Goal: Obtain resource: Download file/media

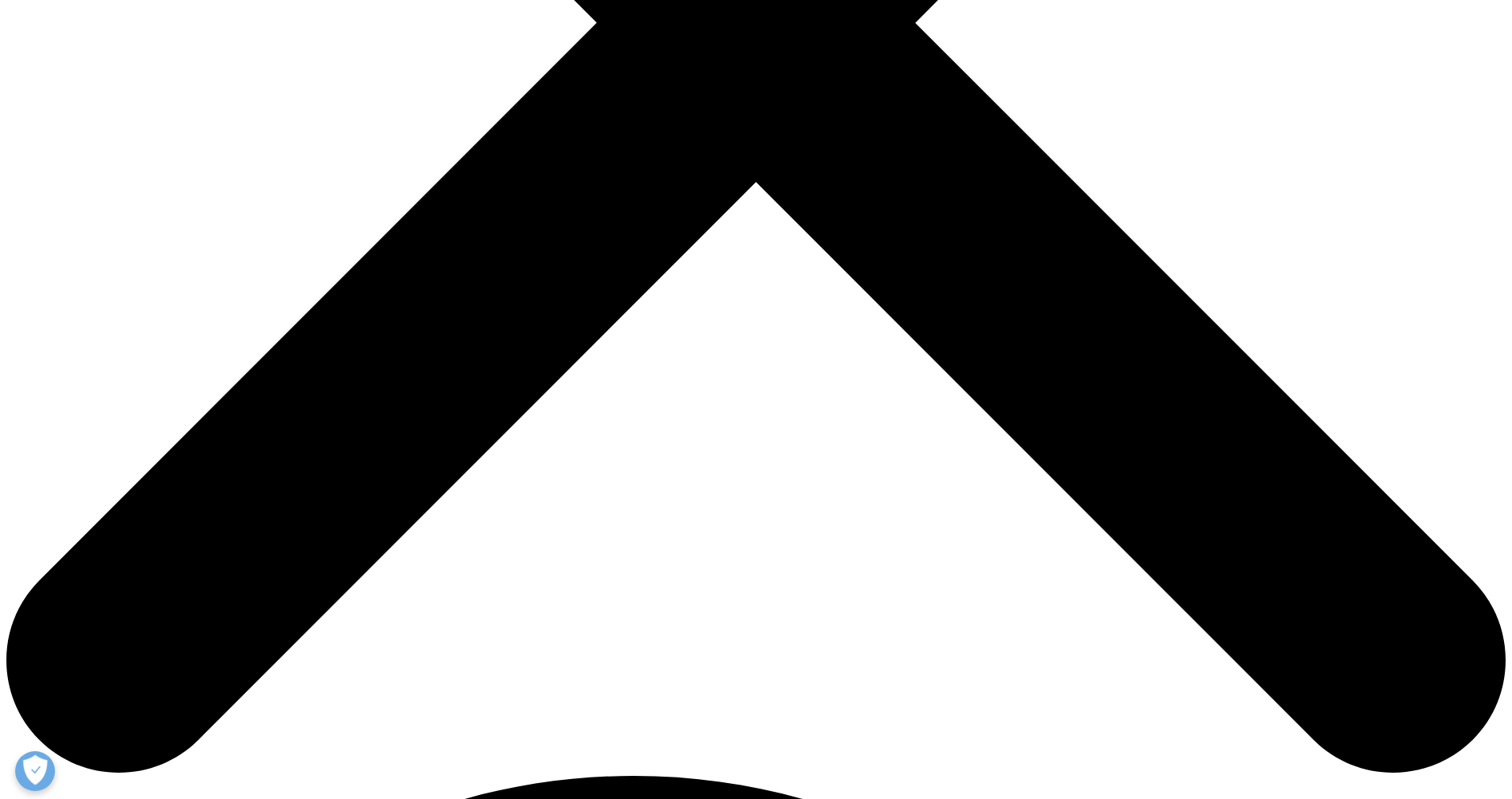
scroll to position [559, 0]
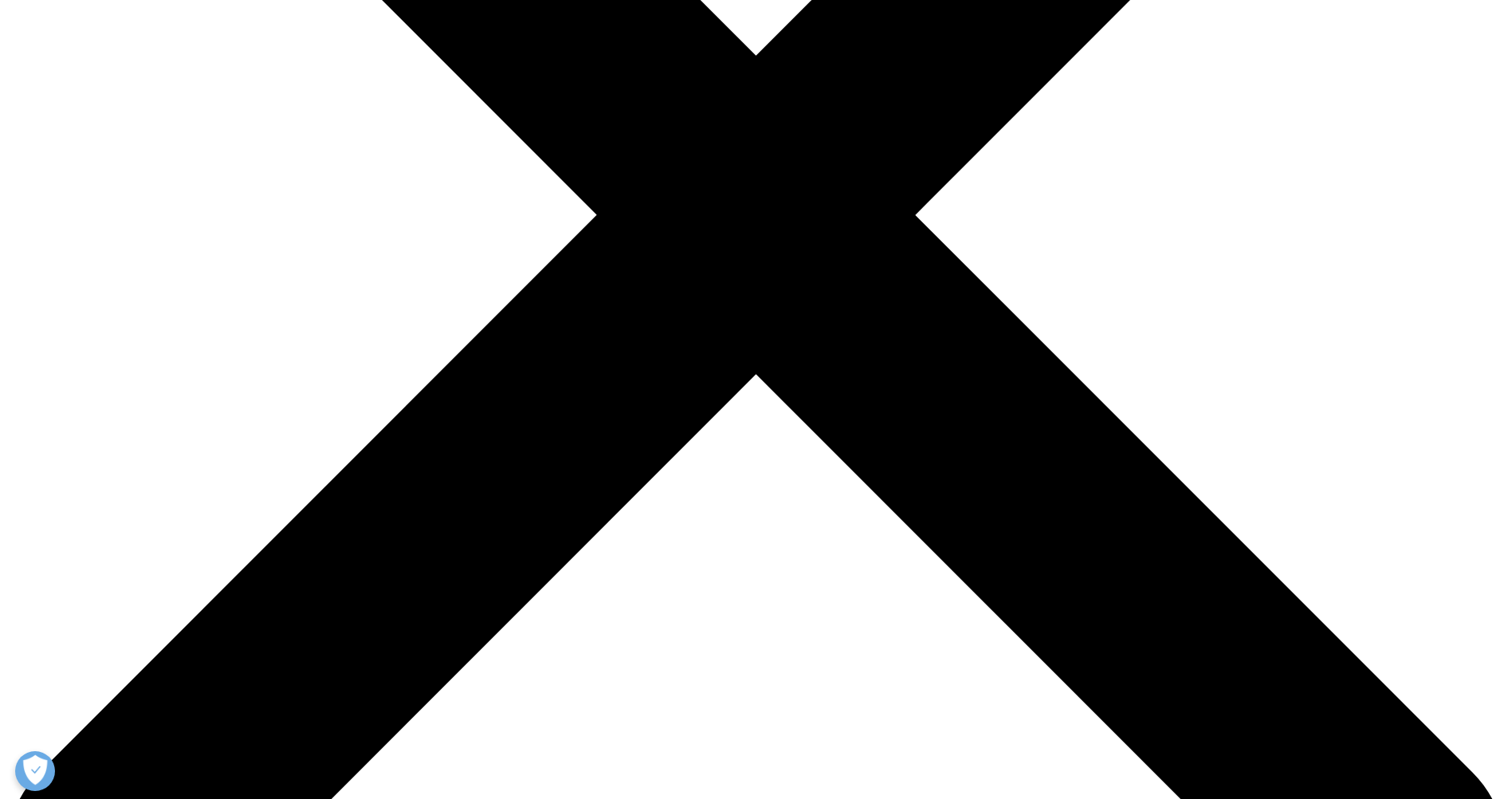
type input "[PERSON_NAME]"
type input "[PERSON_NAME][EMAIL_ADDRESS][DOMAIN_NAME]"
type input "Good Health"
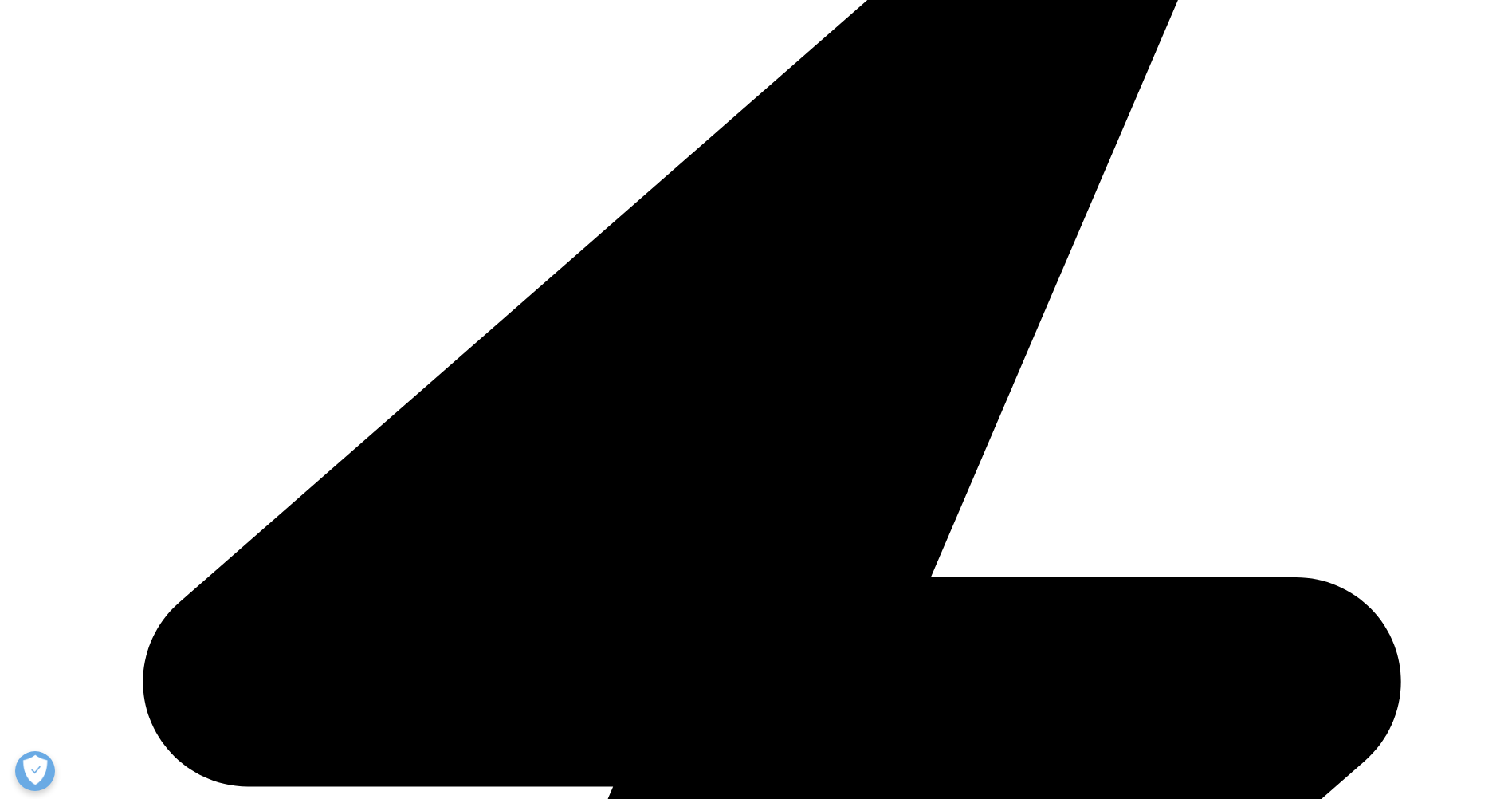
select select "[GEOGRAPHIC_DATA]"
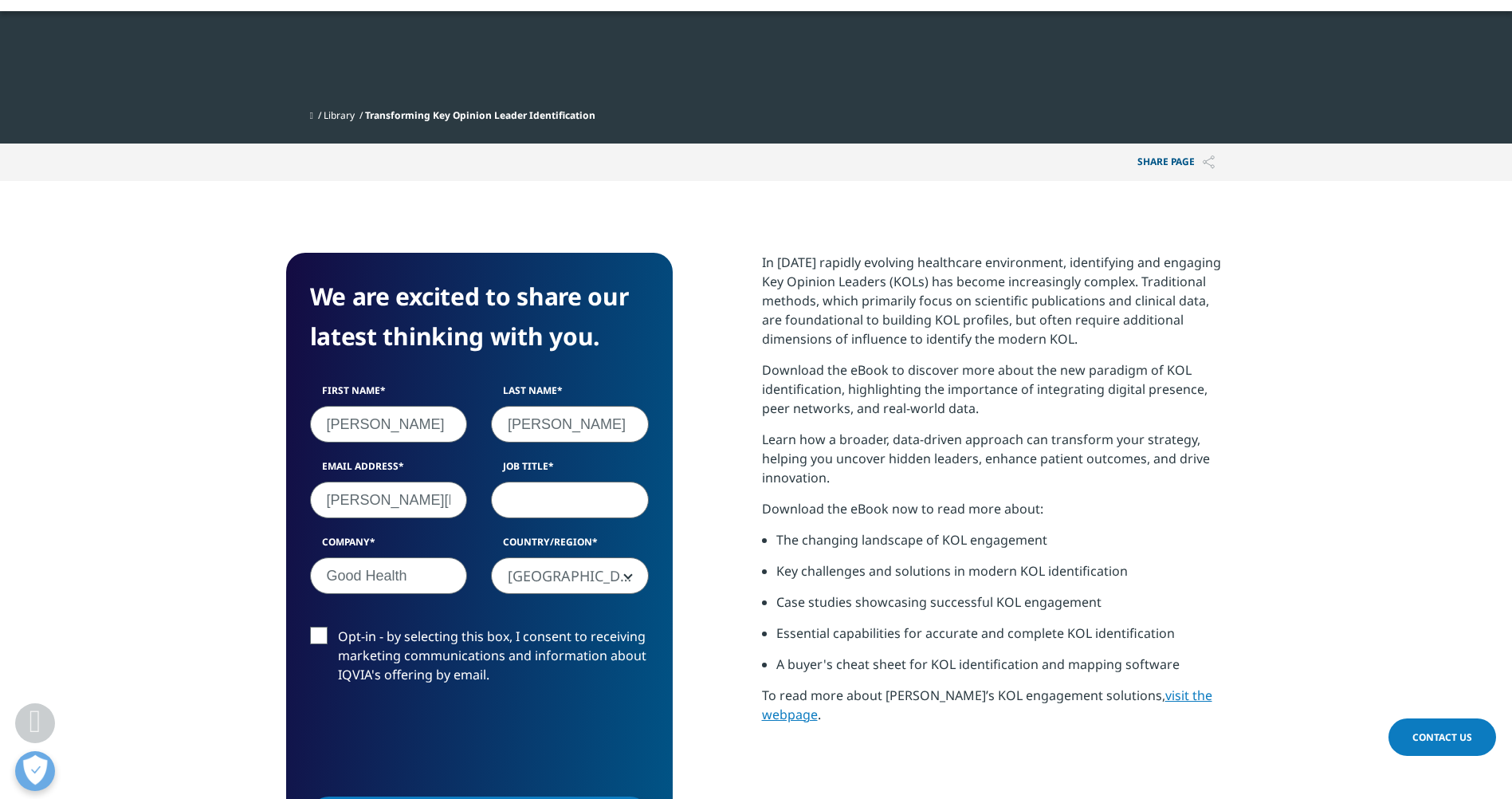
click at [543, 503] on input "Job Title" at bounding box center [570, 500] width 158 height 37
click at [517, 499] on input "marketing manager" at bounding box center [570, 500] width 158 height 37
click at [586, 496] on input "Marketing manager" at bounding box center [570, 500] width 158 height 37
type input "Marketing Manager"
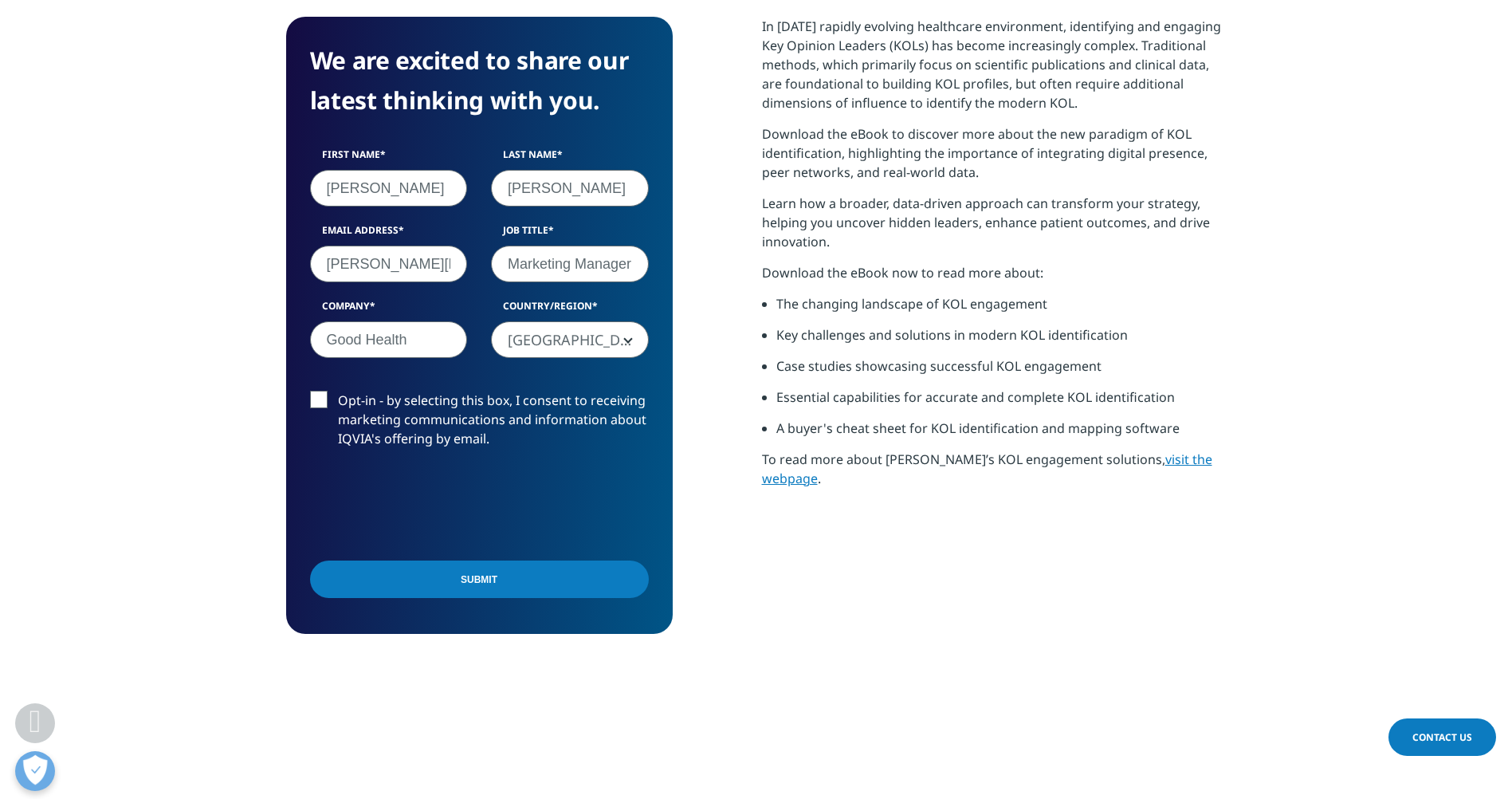
scroll to position [797, 0]
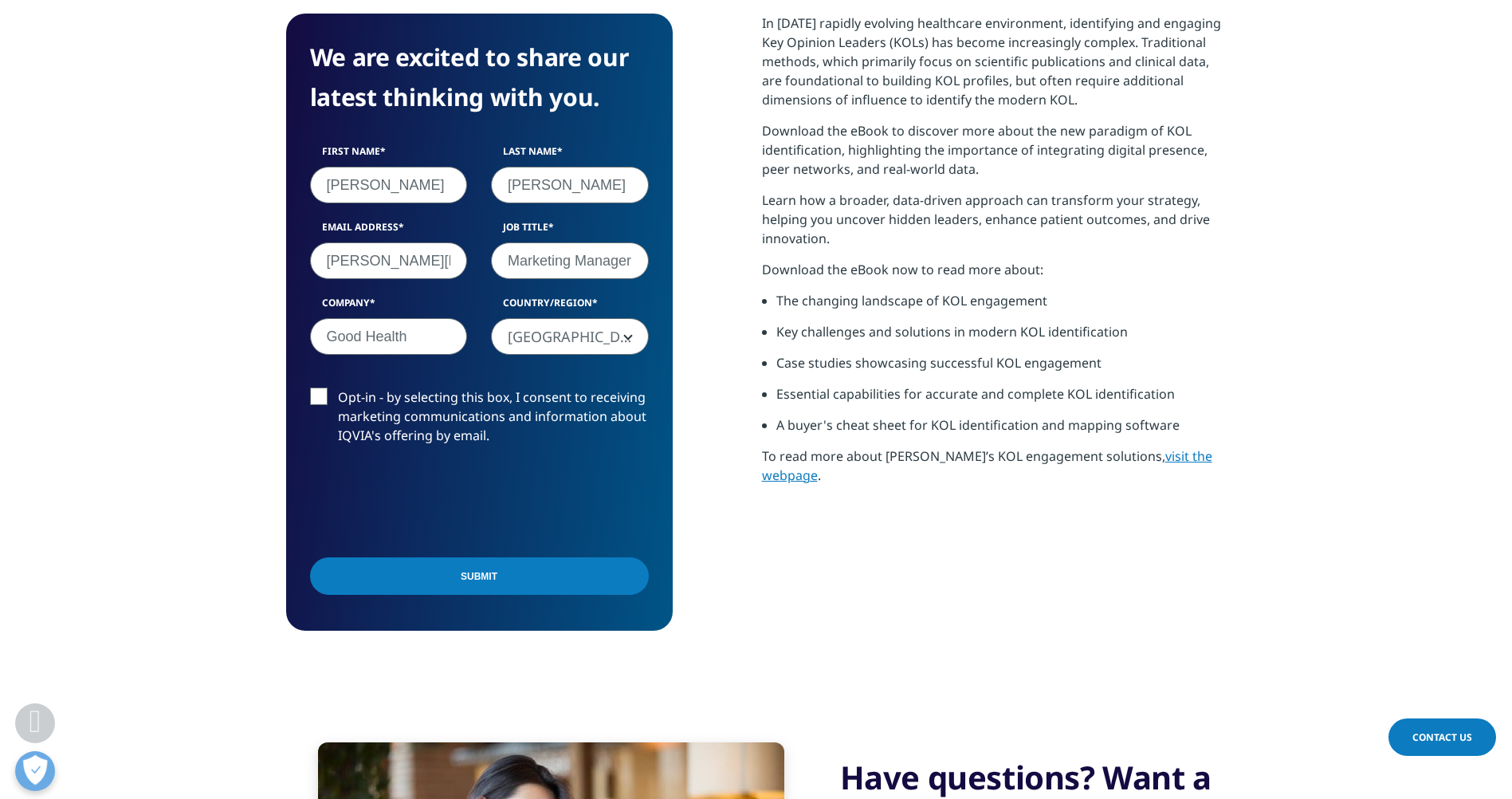
click at [471, 585] on input "Submit" at bounding box center [479, 576] width 338 height 38
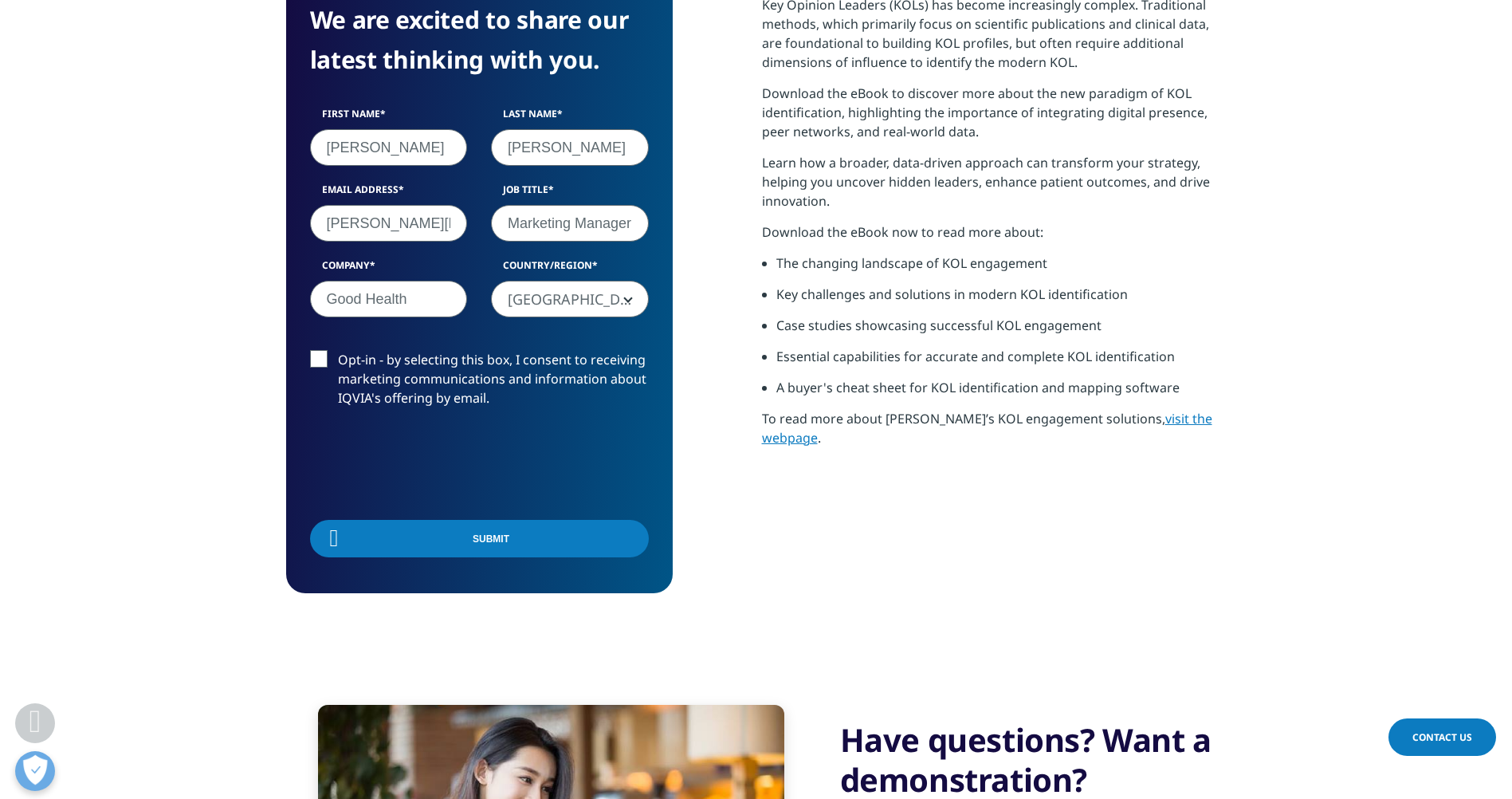
scroll to position [504, 941]
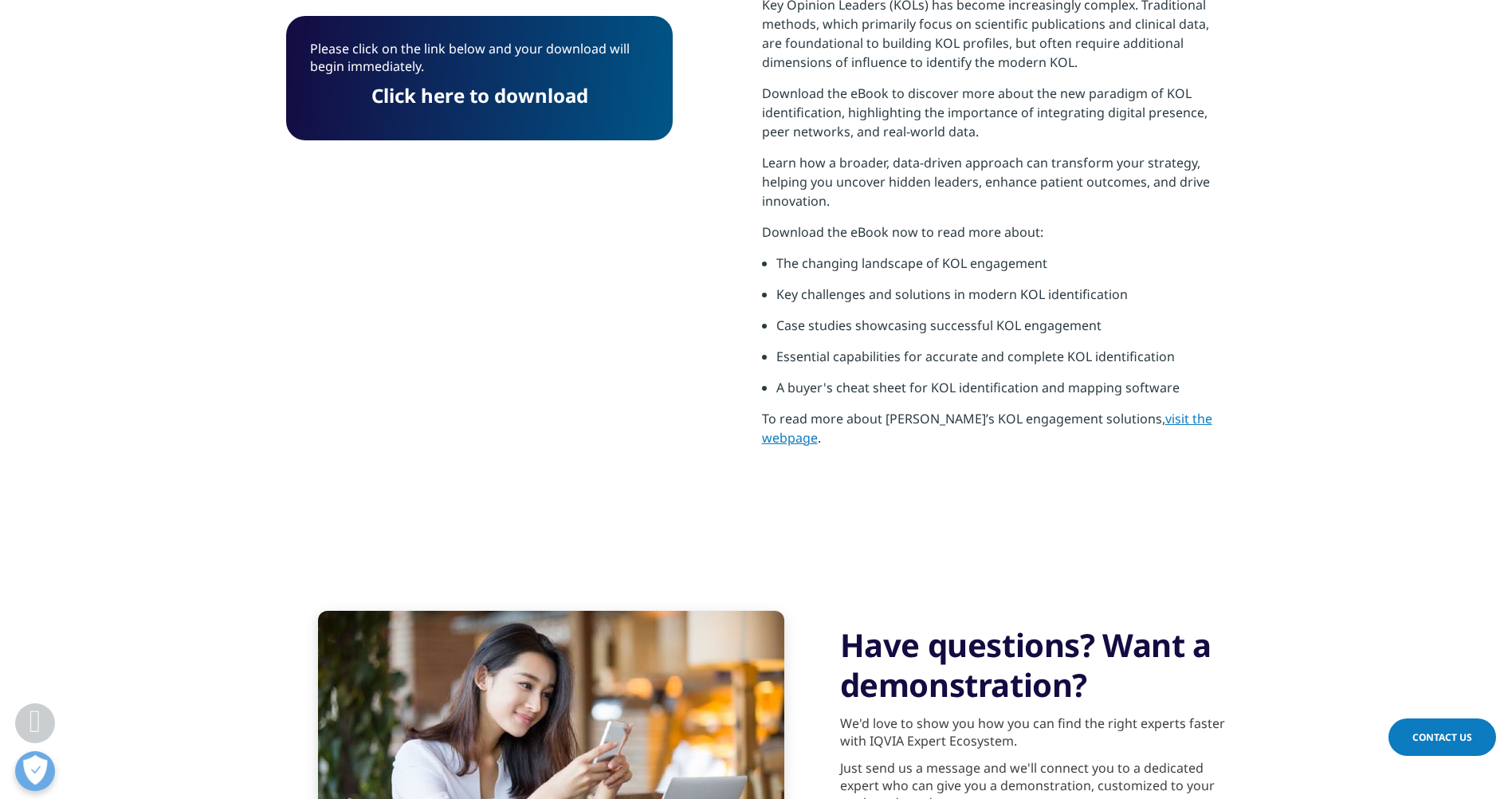
click at [471, 100] on link "Click here to download" at bounding box center [479, 96] width 217 height 26
